Goal: Navigation & Orientation: Go to known website

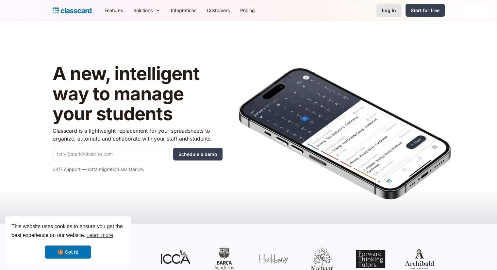
click at [386, 10] on div "Log in" at bounding box center [389, 10] width 14 height 7
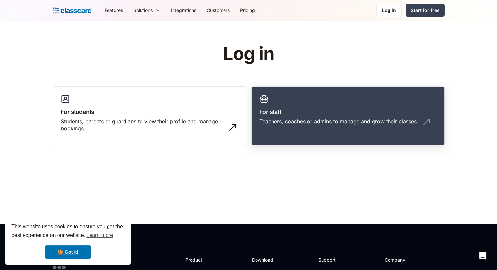
click at [299, 116] on link "For staff Teachers, coaches or admins to manage and grow their classes" at bounding box center [348, 115] width 194 height 59
